Goal: Check status

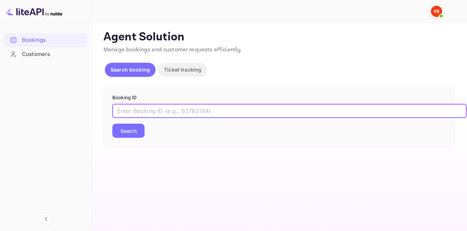
click at [218, 111] on input "text" at bounding box center [289, 111] width 354 height 14
paste input "7237529"
type input "7237529"
click at [125, 134] on button "Search" at bounding box center [128, 131] width 32 height 14
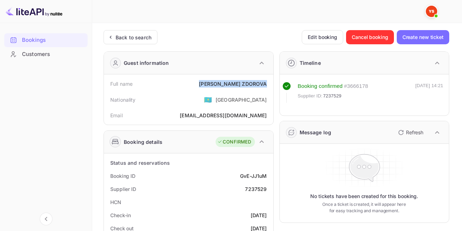
drag, startPoint x: 208, startPoint y: 83, endPoint x: 268, endPoint y: 84, distance: 60.6
click at [268, 84] on div "Full name [PERSON_NAME]" at bounding box center [189, 83] width 164 height 13
copy div "[PERSON_NAME]"
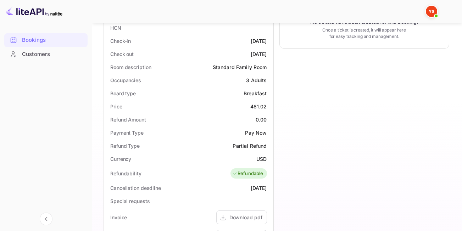
scroll to position [177, 0]
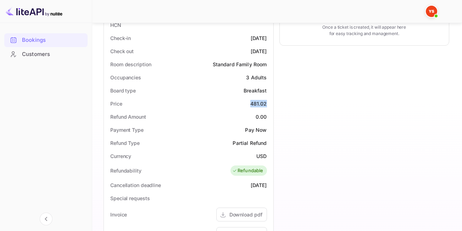
drag, startPoint x: 245, startPoint y: 108, endPoint x: 266, endPoint y: 106, distance: 21.0
click at [266, 106] on div "Price 481.02" at bounding box center [189, 103] width 164 height 13
copy div "481.02"
